Goal: Book appointment/travel/reservation

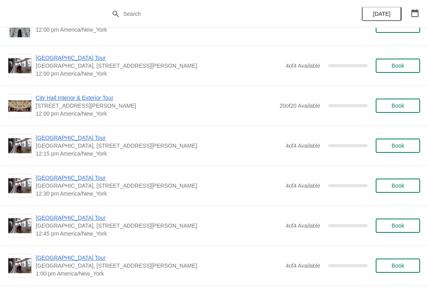
scroll to position [1133, 0]
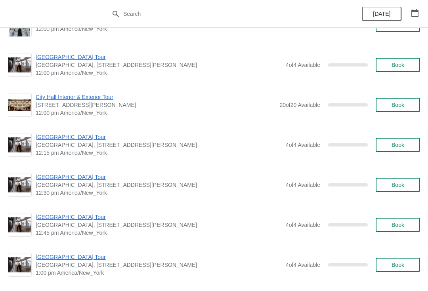
click at [73, 137] on span "[GEOGRAPHIC_DATA] Tour" at bounding box center [159, 137] width 246 height 8
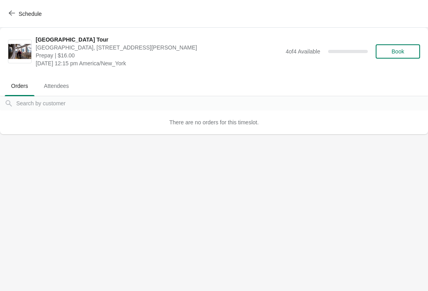
click at [18, 13] on span "Schedule" at bounding box center [25, 14] width 31 height 8
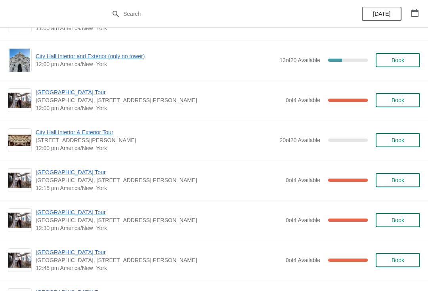
scroll to position [323, 0]
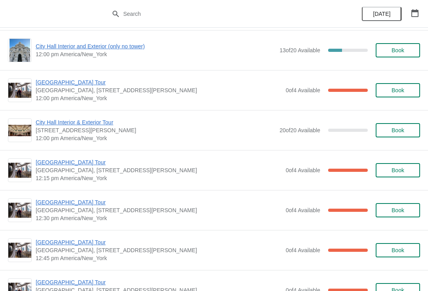
click at [64, 164] on span "[GEOGRAPHIC_DATA] Tour" at bounding box center [159, 163] width 246 height 8
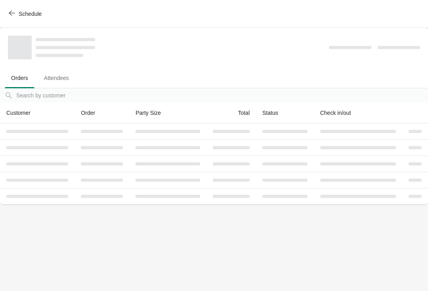
scroll to position [0, 0]
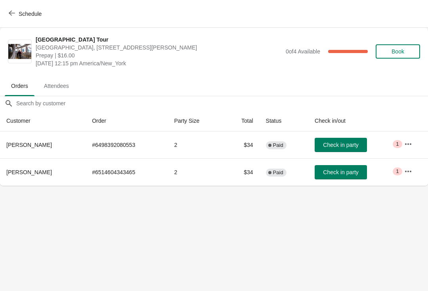
click at [343, 175] on span "Check in party" at bounding box center [340, 172] width 35 height 6
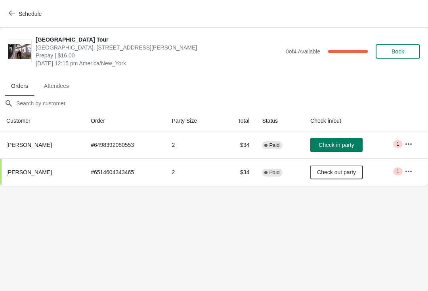
click at [12, 1] on div "Schedule" at bounding box center [214, 14] width 428 height 28
click at [14, 10] on button "Schedule" at bounding box center [26, 14] width 44 height 14
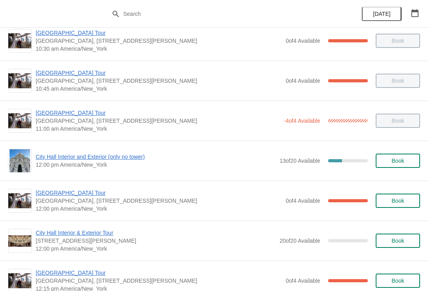
scroll to position [223, 0]
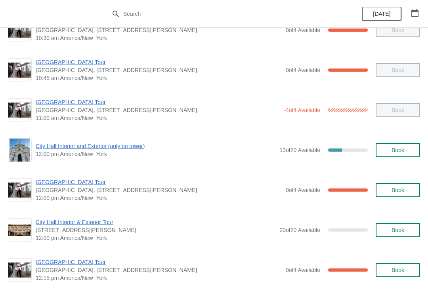
click at [48, 149] on span "City Hall Interior and Exterior (only no tower)" at bounding box center [156, 146] width 240 height 8
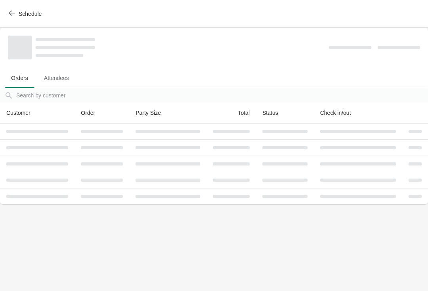
scroll to position [0, 0]
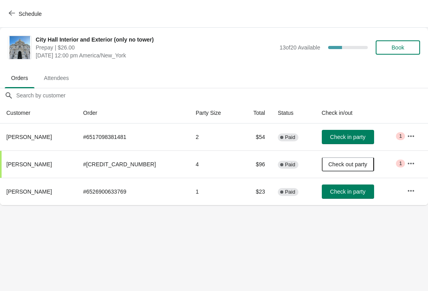
click at [344, 138] on span "Check in party" at bounding box center [347, 137] width 35 height 6
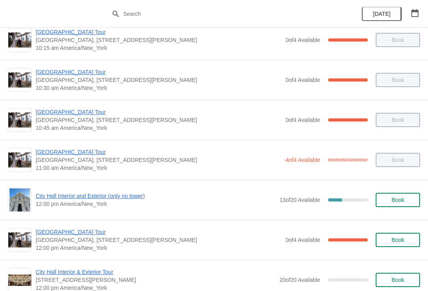
scroll to position [174, 0]
click at [49, 197] on span "City Hall Interior and Exterior (only no tower)" at bounding box center [156, 196] width 240 height 8
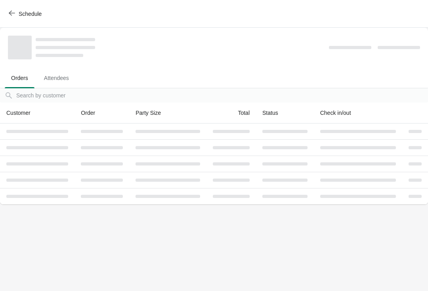
scroll to position [0, 0]
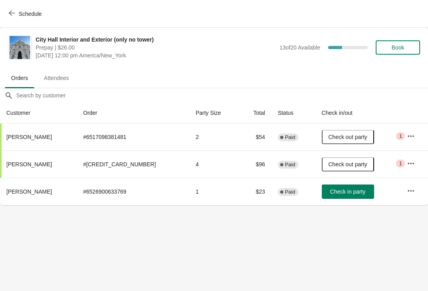
click at [336, 193] on span "Check in party" at bounding box center [347, 192] width 35 height 6
click at [11, 4] on div "Schedule" at bounding box center [214, 14] width 428 height 28
click at [20, 16] on span "Schedule" at bounding box center [30, 14] width 23 height 6
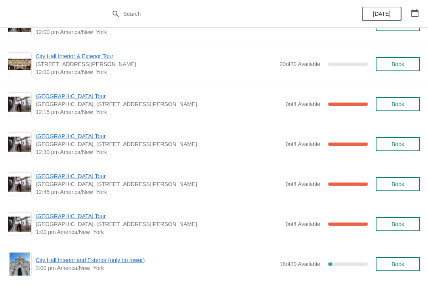
scroll to position [384, 0]
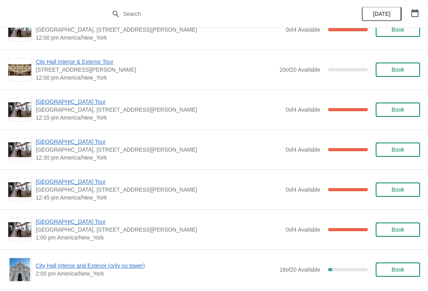
click at [51, 104] on span "[GEOGRAPHIC_DATA] Tour" at bounding box center [159, 102] width 246 height 8
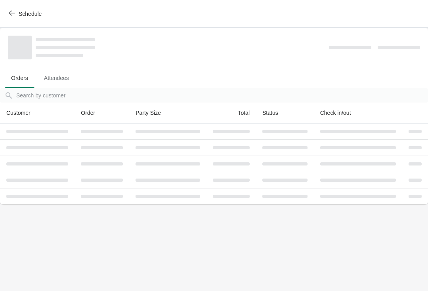
scroll to position [0, 0]
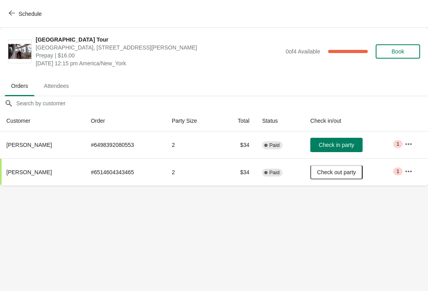
click at [344, 140] on button "Check in party" at bounding box center [336, 145] width 52 height 14
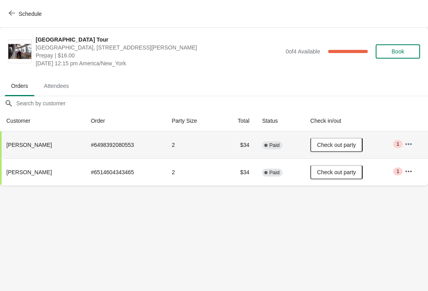
click at [13, 7] on button "Schedule" at bounding box center [26, 14] width 44 height 14
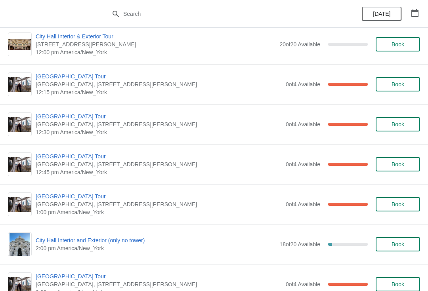
scroll to position [409, 0]
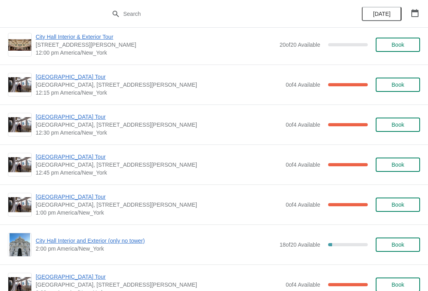
click at [51, 120] on span "[GEOGRAPHIC_DATA] Tour" at bounding box center [159, 117] width 246 height 8
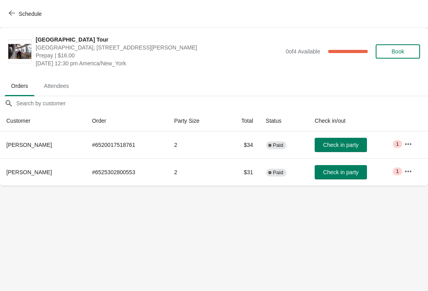
click at [334, 143] on span "Check in party" at bounding box center [340, 145] width 35 height 6
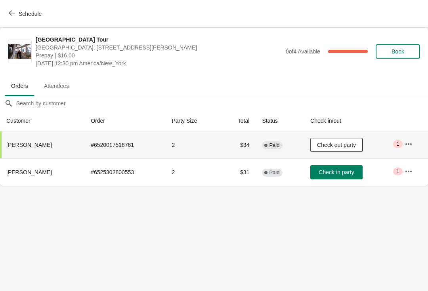
click at [11, 13] on icon "button" at bounding box center [12, 13] width 6 height 6
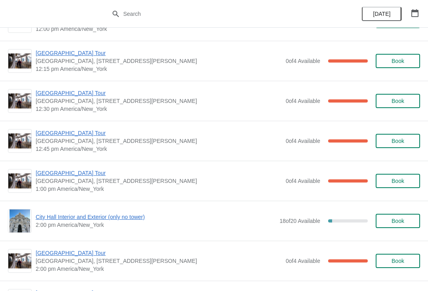
scroll to position [433, 0]
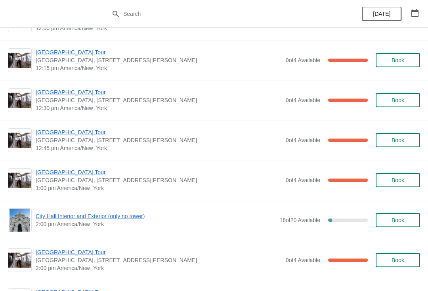
click at [55, 134] on span "[GEOGRAPHIC_DATA] Tour" at bounding box center [159, 132] width 246 height 8
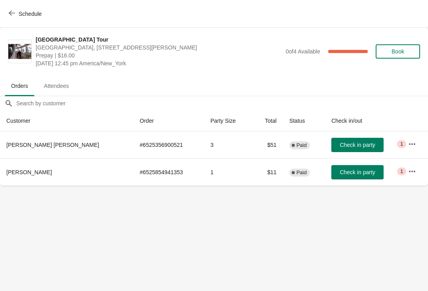
click at [346, 147] on span "Check in party" at bounding box center [357, 145] width 35 height 6
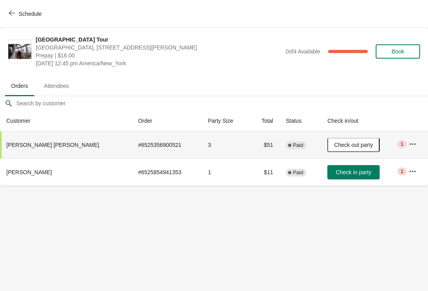
click at [15, 13] on icon "button" at bounding box center [12, 13] width 6 height 6
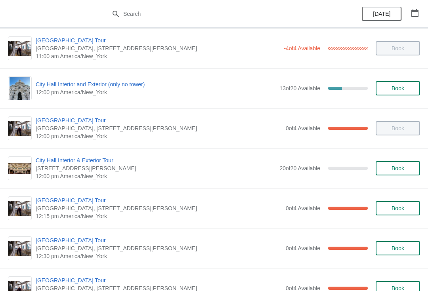
scroll to position [271, 0]
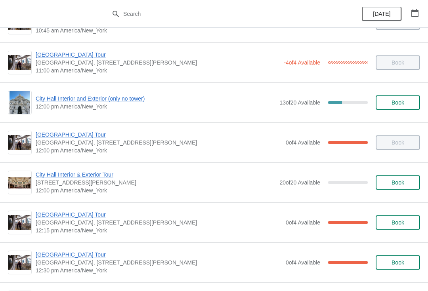
click at [412, 14] on icon "button" at bounding box center [414, 13] width 7 height 8
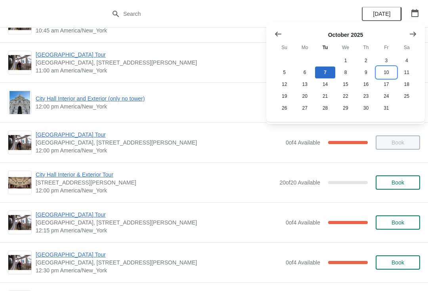
click at [380, 69] on button "10" at bounding box center [386, 73] width 20 height 12
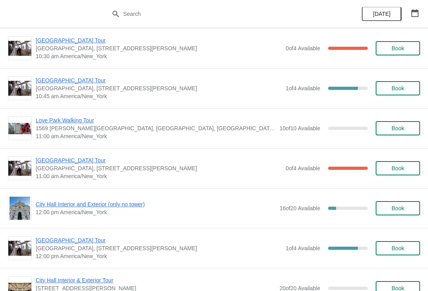
scroll to position [118, 0]
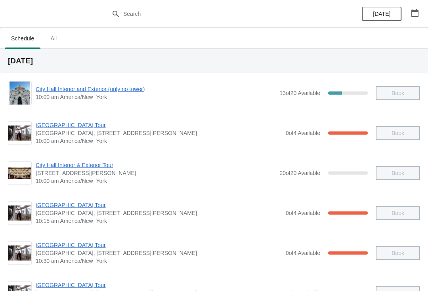
click at [387, 12] on span "[DATE]" at bounding box center [381, 14] width 17 height 6
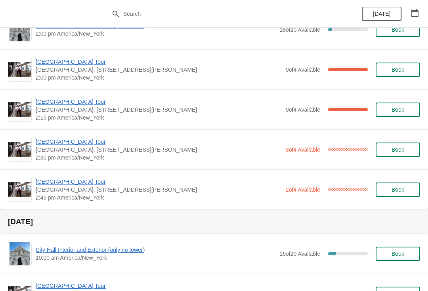
scroll to position [623, 0]
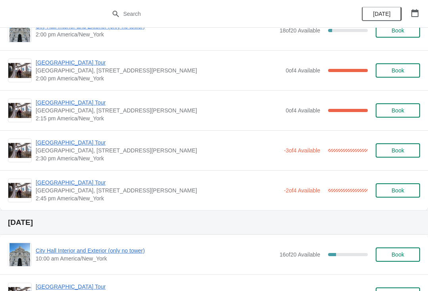
click at [65, 145] on span "[GEOGRAPHIC_DATA] Tour" at bounding box center [158, 143] width 244 height 8
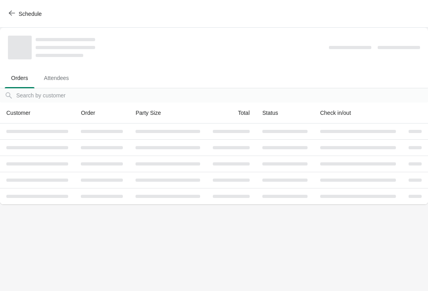
scroll to position [0, 0]
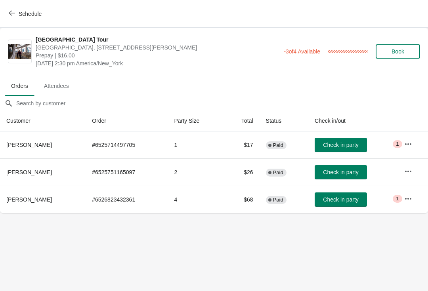
click at [16, 10] on span "Schedule" at bounding box center [25, 14] width 31 height 8
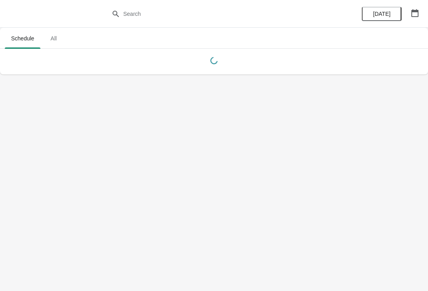
click at [394, 10] on button "[DATE]" at bounding box center [382, 14] width 40 height 14
click at [418, 12] on icon "button" at bounding box center [414, 13] width 7 height 8
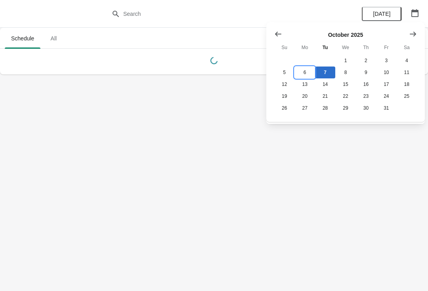
click at [307, 74] on button "6" at bounding box center [304, 73] width 20 height 12
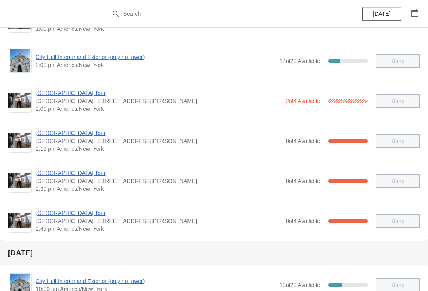
scroll to position [595, 0]
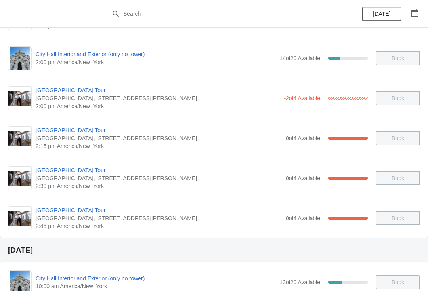
click at [71, 171] on span "[GEOGRAPHIC_DATA] Tour" at bounding box center [159, 170] width 246 height 8
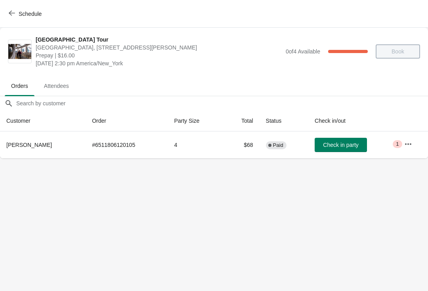
click at [249, 289] on body "Schedule City Hall Tower Tour City Hall Visitor Center, 1400 John F Kennedy Bou…" at bounding box center [214, 145] width 428 height 291
click at [340, 142] on span "Check in party" at bounding box center [340, 145] width 35 height 6
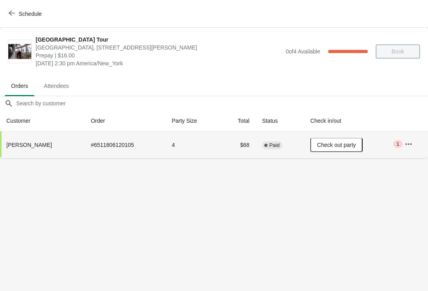
click at [350, 142] on span "Check out party" at bounding box center [336, 145] width 39 height 6
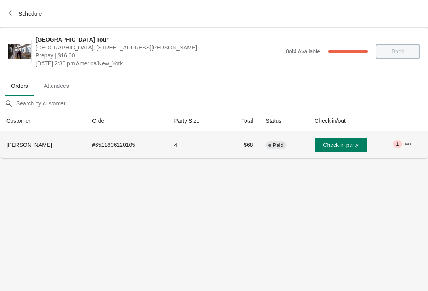
click at [414, 139] on button "button" at bounding box center [408, 144] width 14 height 14
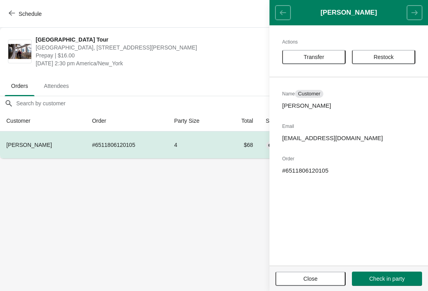
click at [320, 52] on button "Transfer" at bounding box center [313, 57] width 63 height 14
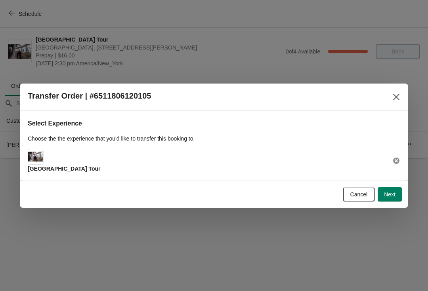
click at [391, 189] on button "Next" at bounding box center [390, 194] width 24 height 14
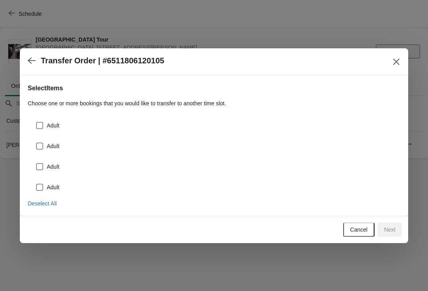
click at [48, 124] on span "Adult" at bounding box center [53, 126] width 13 height 8
click at [36, 122] on input "Adult" at bounding box center [36, 122] width 0 height 0
checkbox input "true"
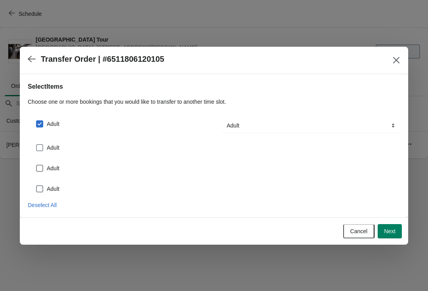
click at [40, 142] on label "Adult" at bounding box center [48, 147] width 24 height 11
click at [36, 144] on input "Adult" at bounding box center [36, 144] width 0 height 0
checkbox input "true"
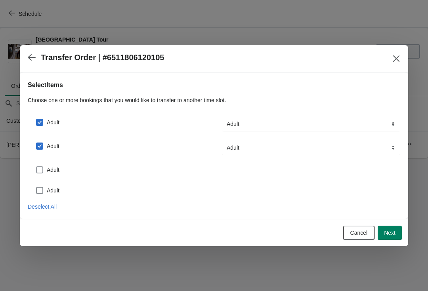
click at [42, 166] on span at bounding box center [39, 169] width 7 height 7
click at [36, 166] on input "Adult" at bounding box center [36, 166] width 0 height 0
checkbox input "true"
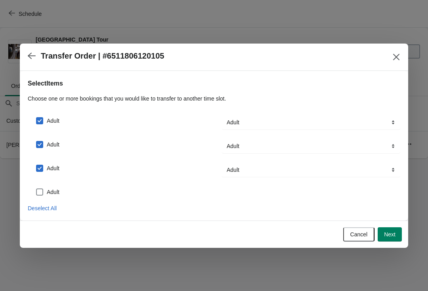
click at [34, 184] on div "Adult" at bounding box center [214, 188] width 373 height 17
click at [37, 191] on span at bounding box center [39, 192] width 7 height 7
click at [36, 189] on input "Adult" at bounding box center [36, 189] width 0 height 0
checkbox input "true"
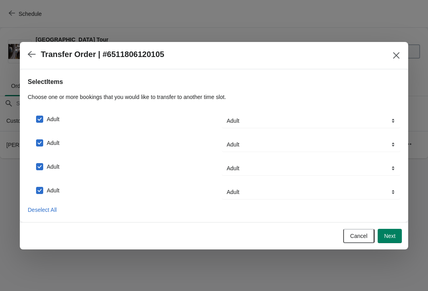
click at [394, 239] on span "Next" at bounding box center [389, 236] width 11 height 6
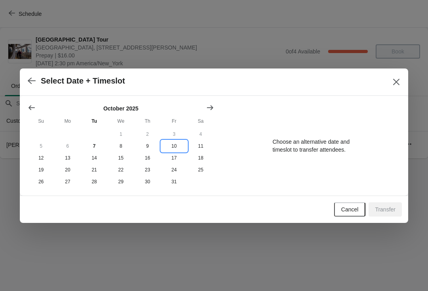
click at [174, 145] on button "10" at bounding box center [174, 146] width 27 height 12
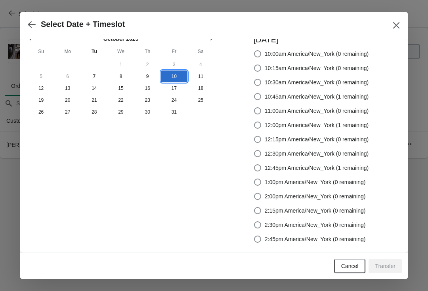
scroll to position [13, 0]
click at [353, 260] on button "Cancel" at bounding box center [350, 266] width 32 height 14
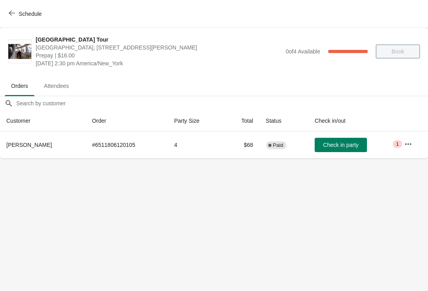
click at [12, 21] on button "Schedule" at bounding box center [26, 14] width 44 height 14
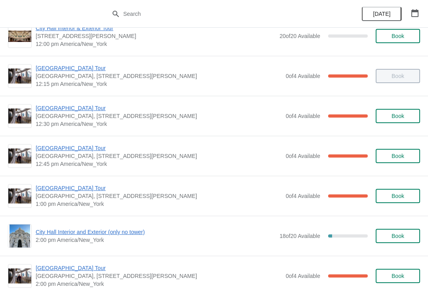
scroll to position [414, 0]
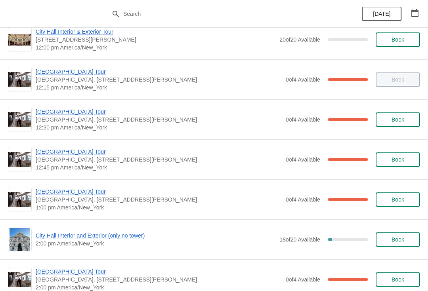
click at [64, 111] on span "[GEOGRAPHIC_DATA] Tour" at bounding box center [159, 112] width 246 height 8
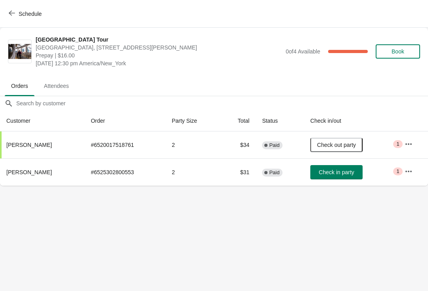
click at [342, 168] on button "Check in party" at bounding box center [336, 172] width 52 height 14
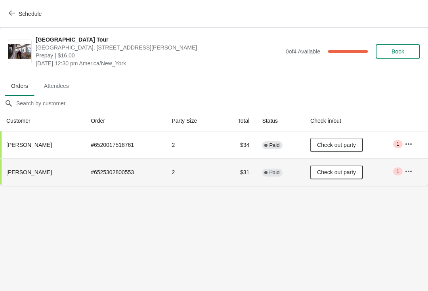
click at [15, 18] on button "Schedule" at bounding box center [26, 14] width 44 height 14
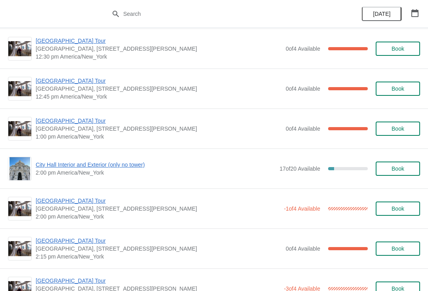
scroll to position [482, 0]
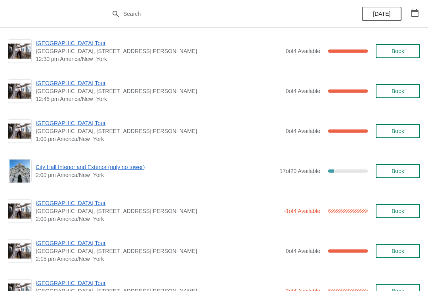
click at [63, 85] on span "[GEOGRAPHIC_DATA] Tour" at bounding box center [159, 83] width 246 height 8
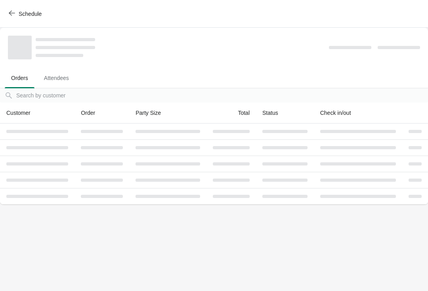
scroll to position [0, 0]
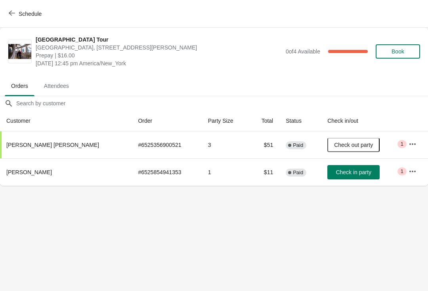
click at [342, 176] on button "Check in party" at bounding box center [353, 172] width 52 height 14
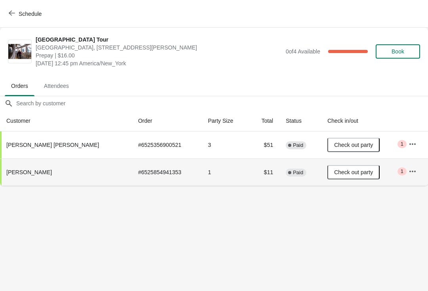
click at [24, 12] on span "Schedule" at bounding box center [30, 14] width 23 height 6
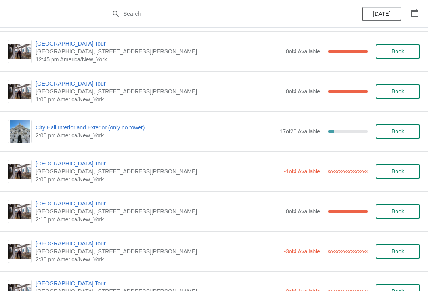
scroll to position [525, 0]
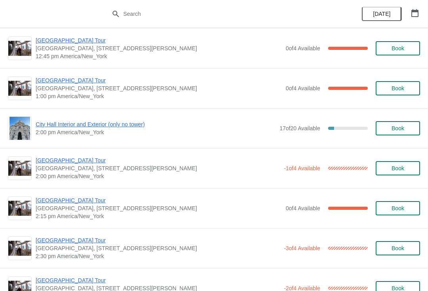
click at [71, 78] on span "[GEOGRAPHIC_DATA] Tour" at bounding box center [159, 80] width 246 height 8
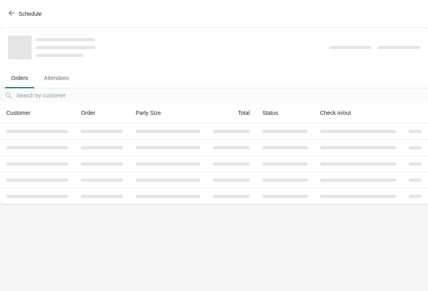
scroll to position [0, 0]
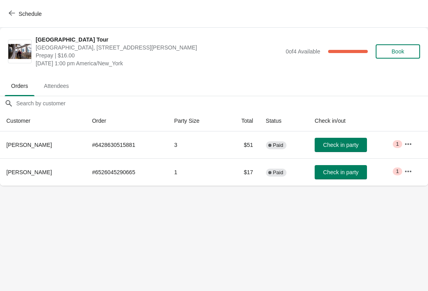
click at [339, 174] on span "Check in party" at bounding box center [340, 172] width 35 height 6
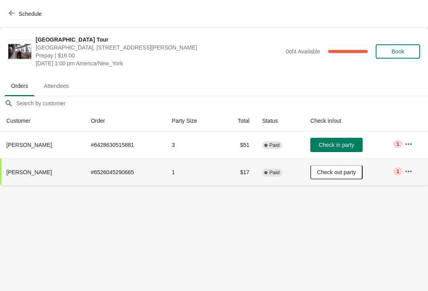
click at [329, 143] on span "Check in party" at bounding box center [336, 145] width 35 height 6
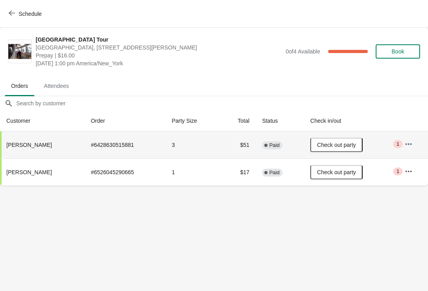
click at [11, 12] on icon "button" at bounding box center [12, 13] width 6 height 6
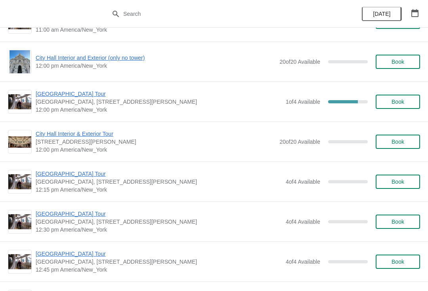
scroll to position [1094, 0]
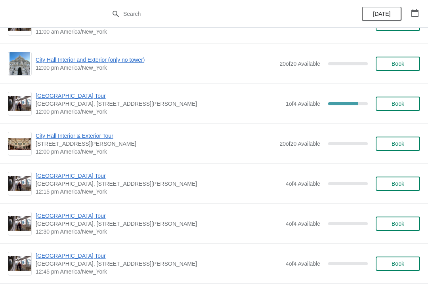
click at [394, 103] on span "Book" at bounding box center [398, 104] width 13 height 6
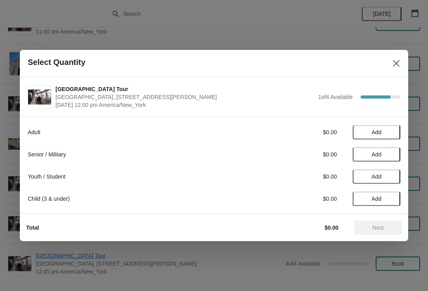
click at [372, 133] on span "Add" at bounding box center [377, 132] width 10 height 6
click at [384, 229] on span "Next" at bounding box center [378, 228] width 11 height 6
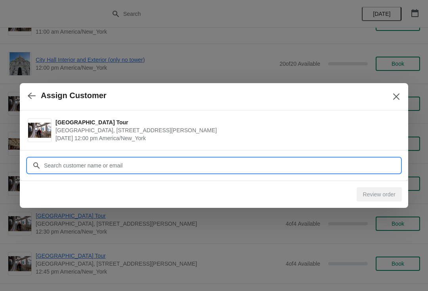
click at [57, 166] on input "Customer" at bounding box center [222, 166] width 357 height 14
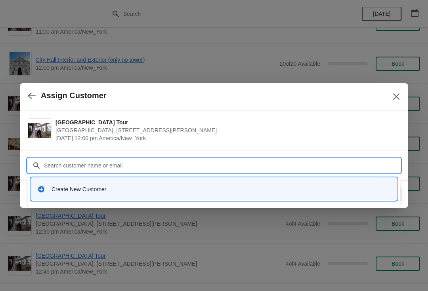
click at [69, 192] on div "Create New Customer" at bounding box center [221, 189] width 339 height 8
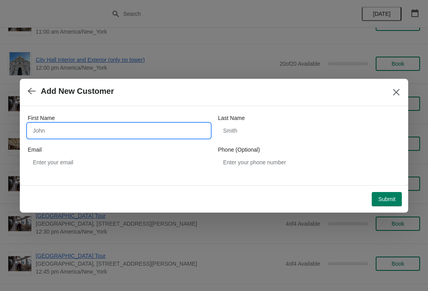
click at [54, 132] on input "First Name" at bounding box center [119, 131] width 182 height 14
type input "Holly"
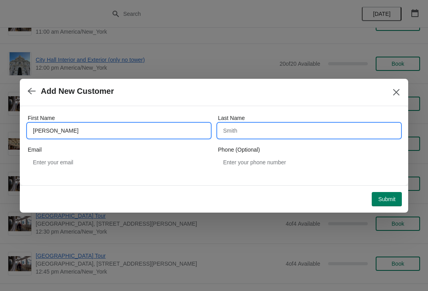
click at [240, 129] on input "Last Name" at bounding box center [309, 131] width 182 height 14
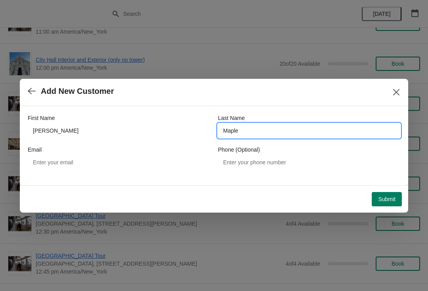
type input "Maple"
click at [376, 193] on button "Submit" at bounding box center [387, 199] width 30 height 14
